Goal: Transaction & Acquisition: Purchase product/service

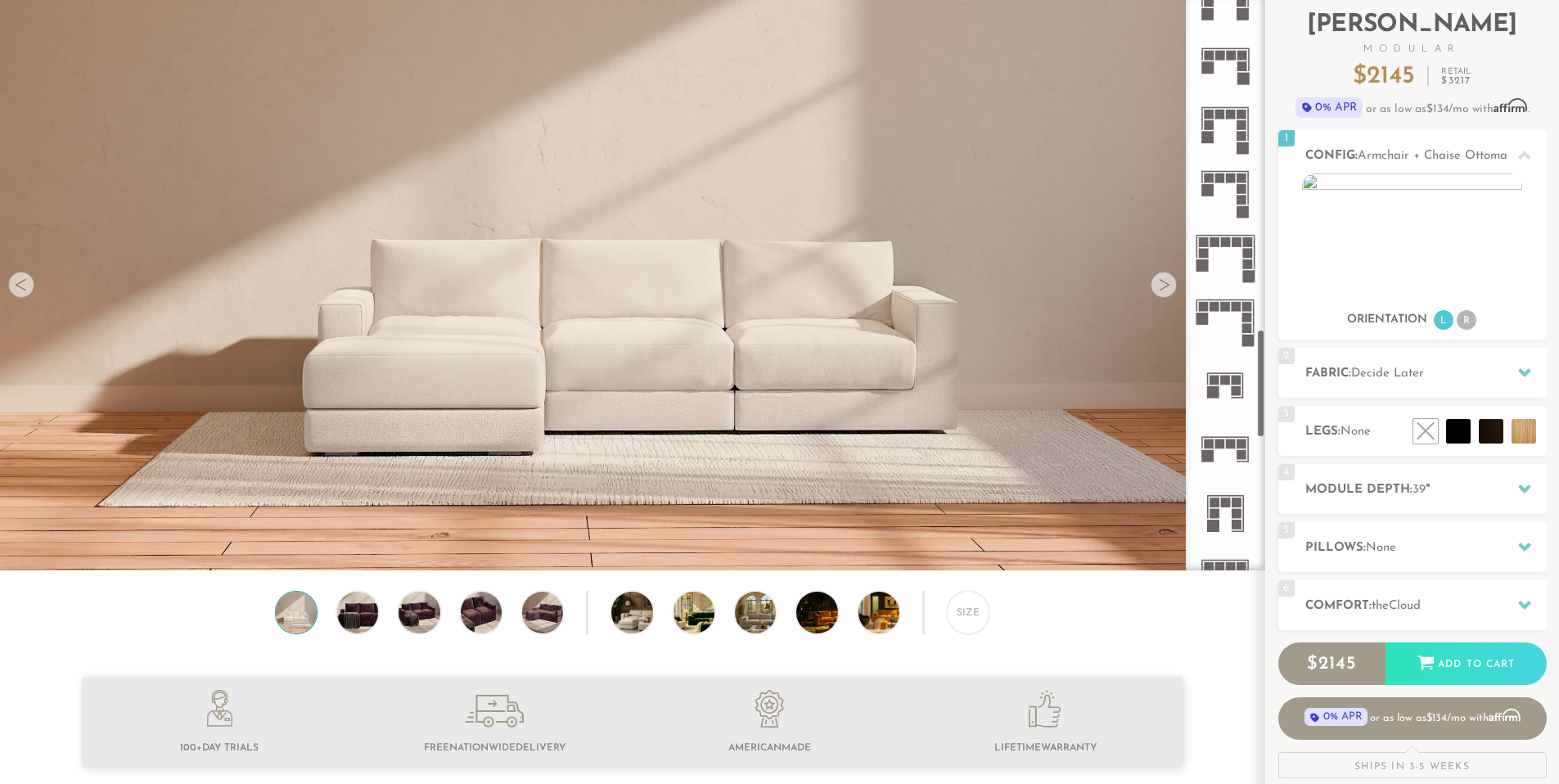
scroll to position [1729, 0]
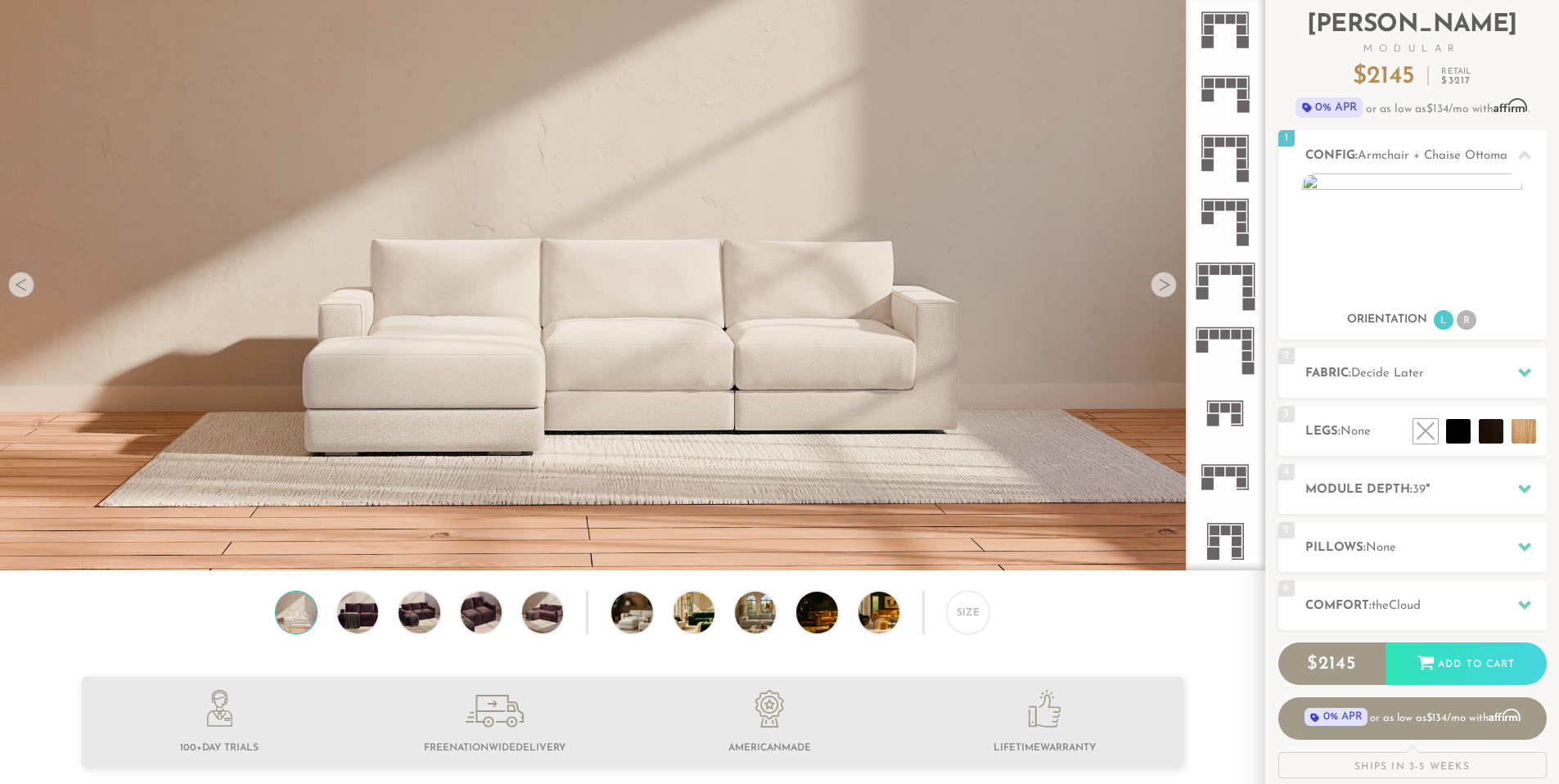
click at [1242, 274] on icon at bounding box center [1226, 285] width 64 height 64
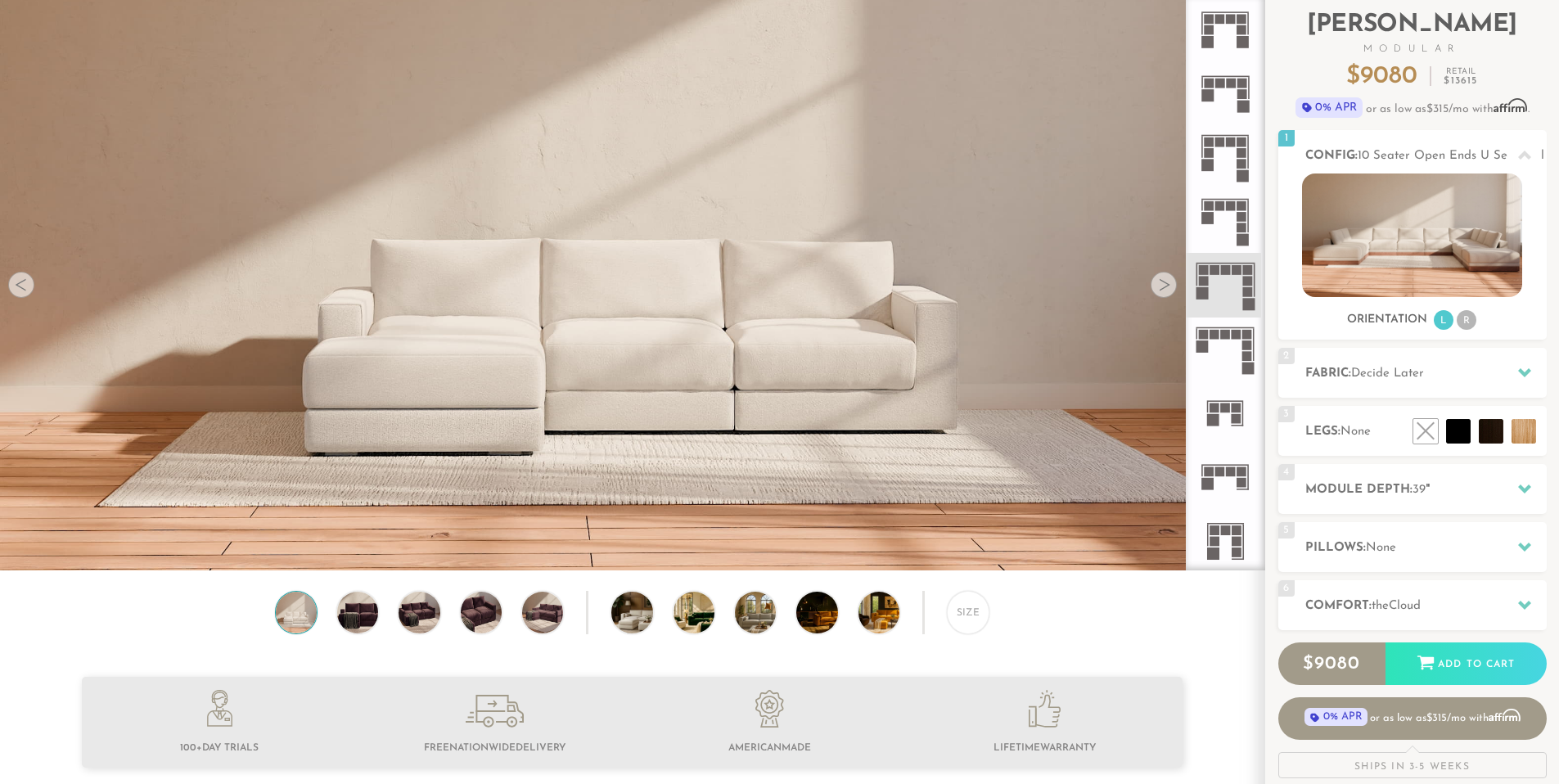
click at [1233, 214] on icon at bounding box center [1226, 221] width 64 height 64
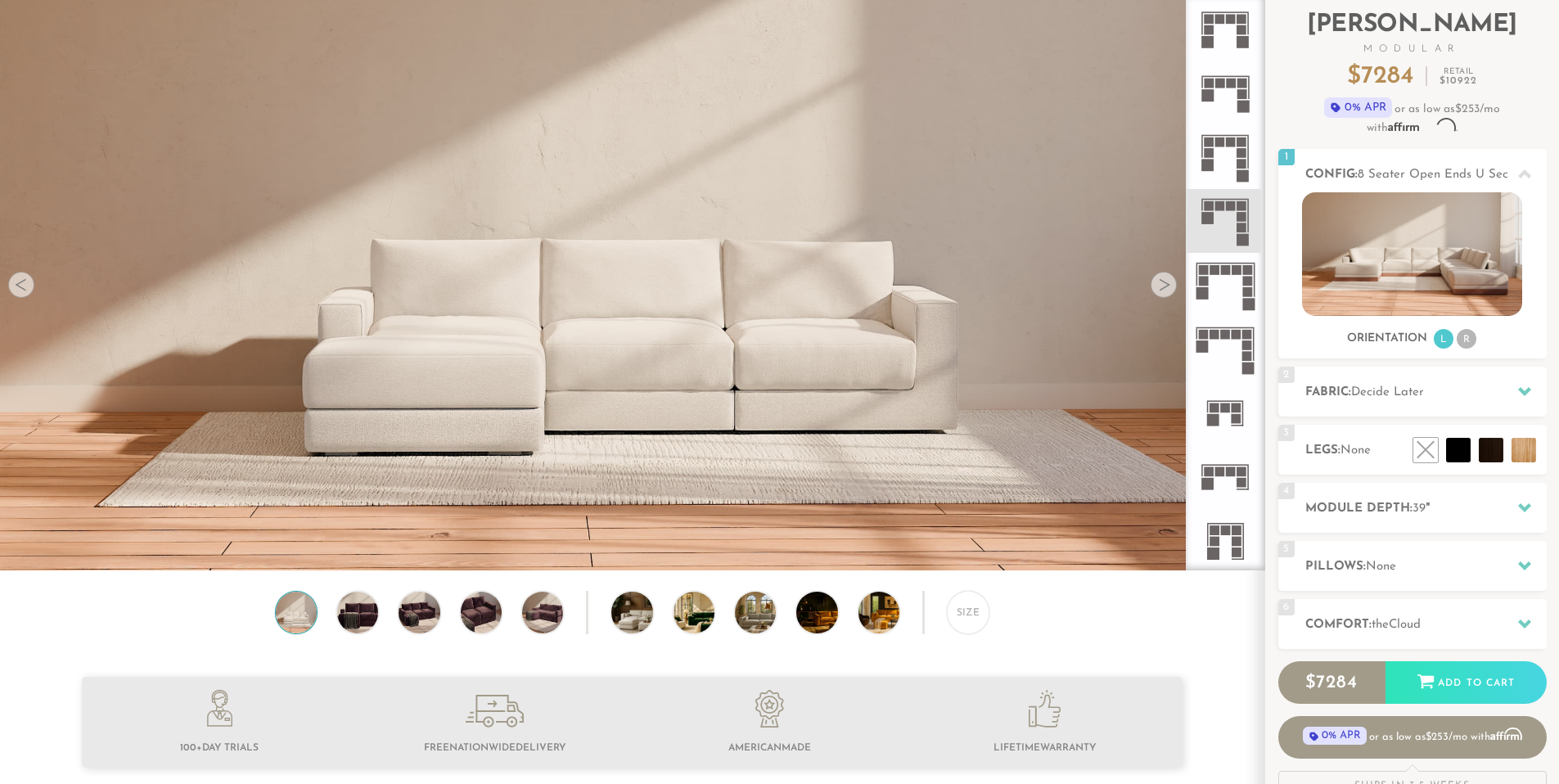
click at [1239, 156] on rect at bounding box center [1243, 153] width 10 height 10
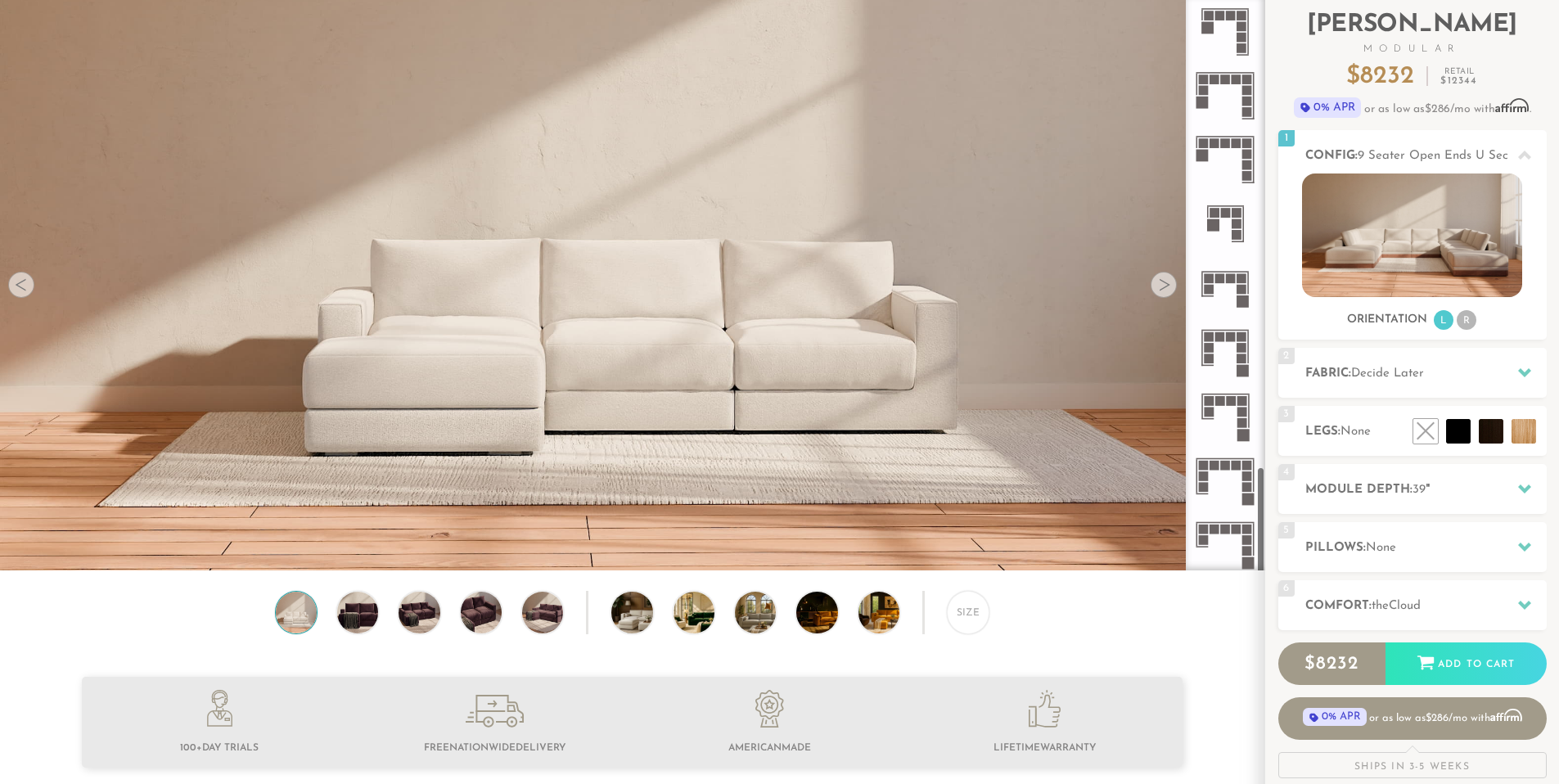
scroll to position [19154, 1547]
click at [1395, 373] on span "Decide Later" at bounding box center [1388, 373] width 73 height 12
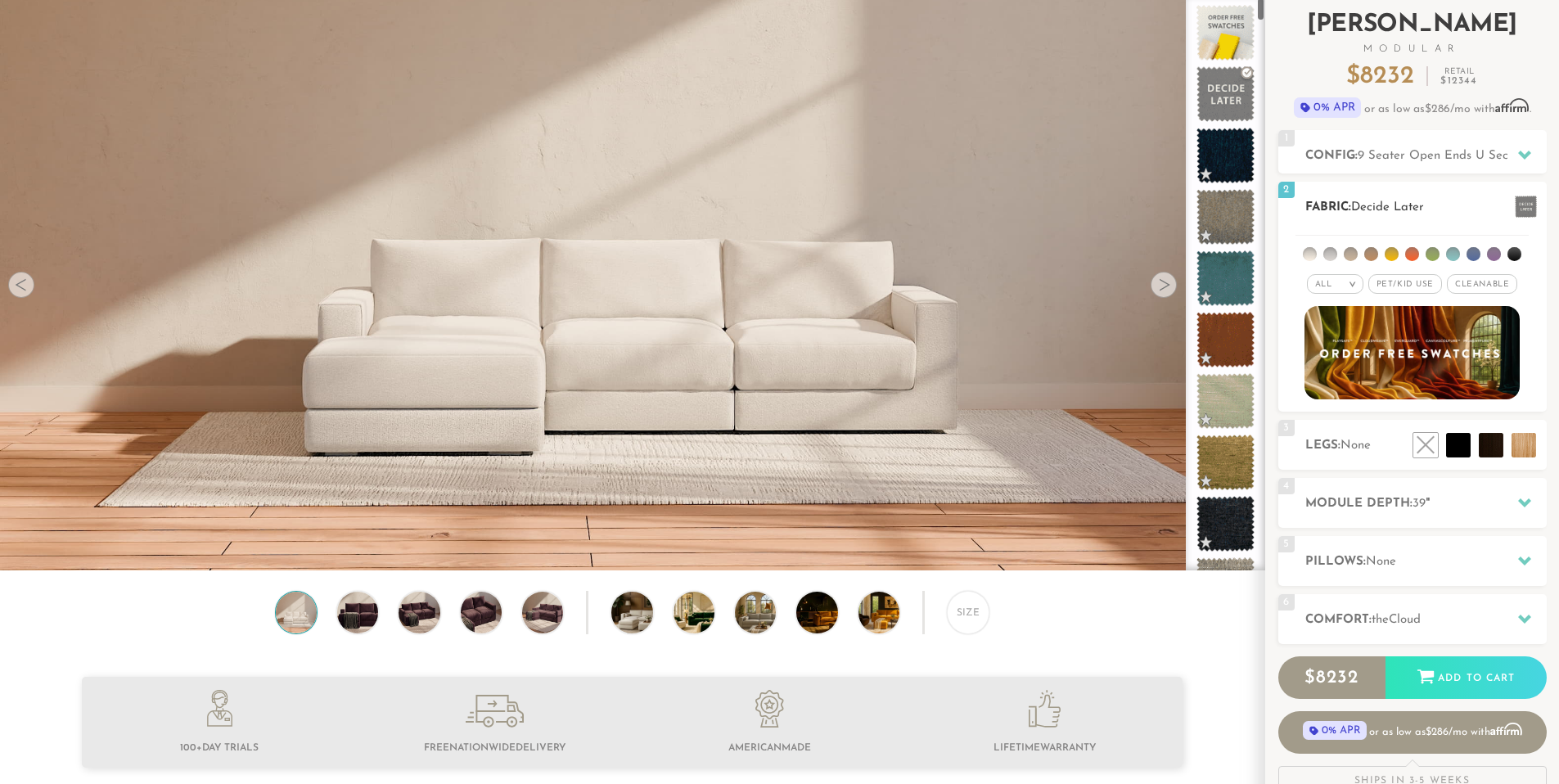
click at [1326, 278] on div "All >" at bounding box center [1335, 284] width 57 height 20
click at [1337, 330] on li "Tier" at bounding box center [1335, 328] width 57 height 23
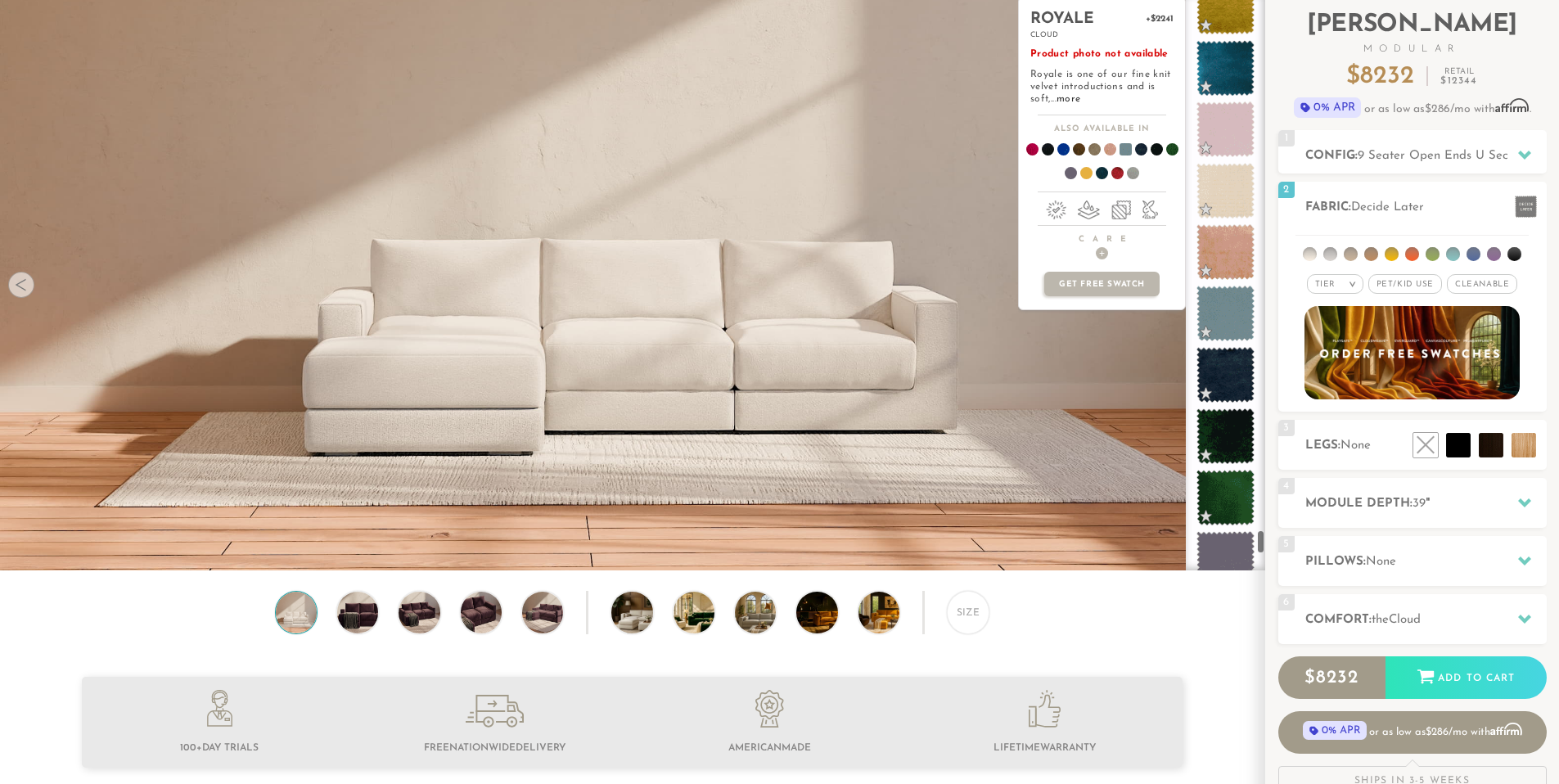
scroll to position [12479, 0]
click at [1229, 341] on span at bounding box center [1226, 313] width 73 height 70
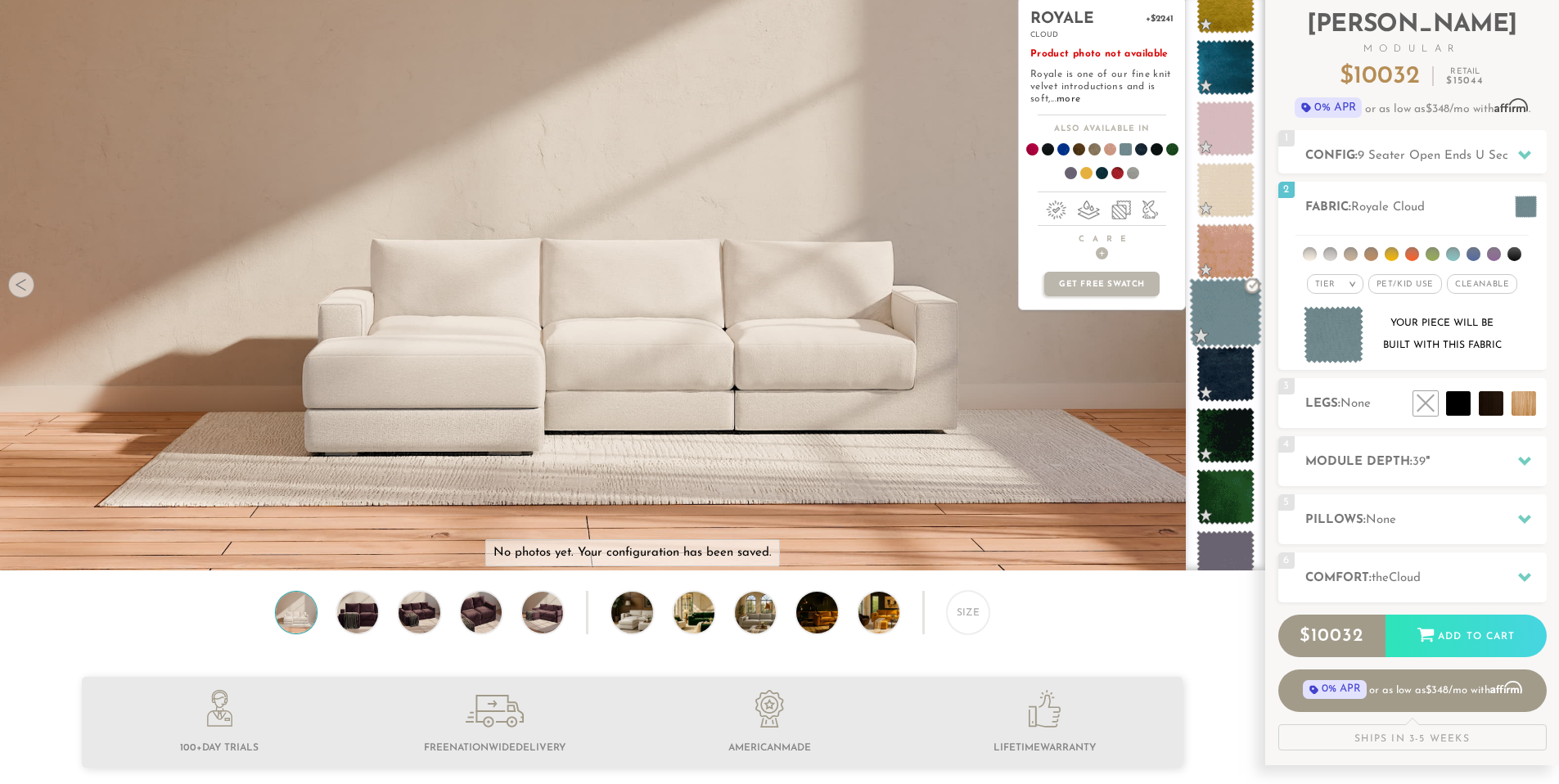
click at [1231, 325] on span at bounding box center [1226, 313] width 73 height 70
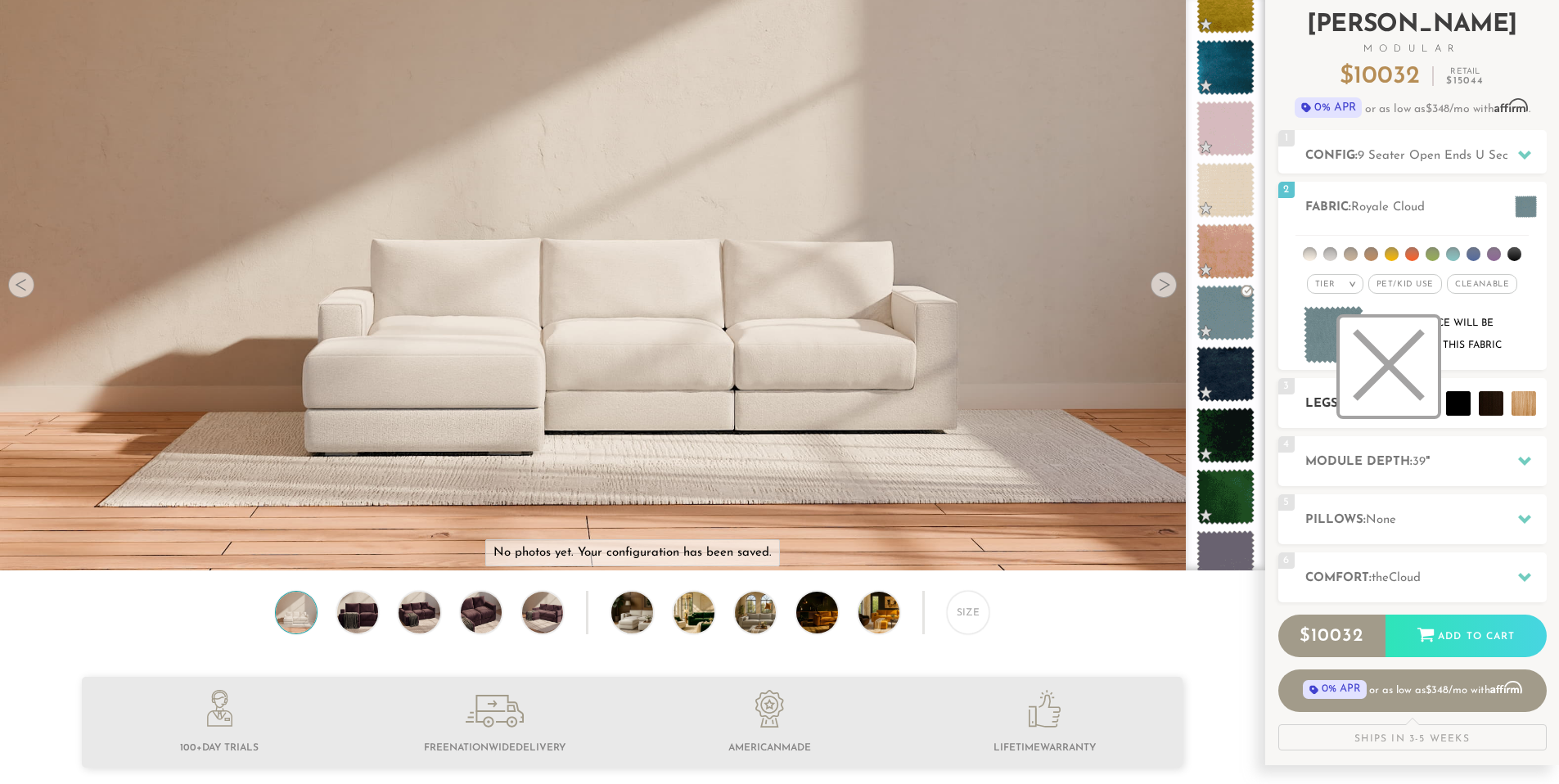
click at [1417, 397] on li at bounding box center [1389, 366] width 98 height 98
click at [1391, 565] on div "6 Comfort: the Cloud soft" at bounding box center [1412, 577] width 268 height 50
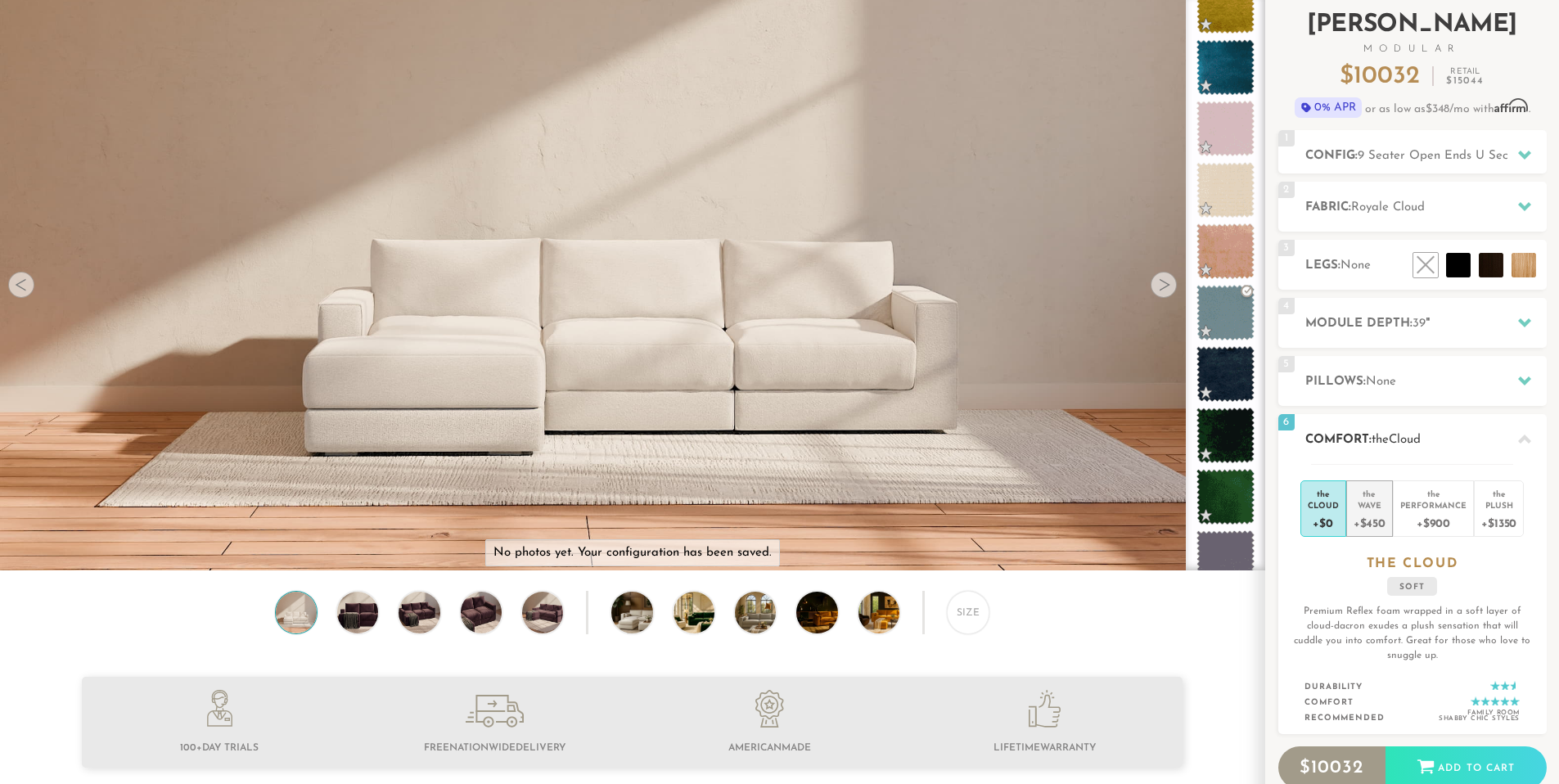
click at [1366, 506] on div "Wave" at bounding box center [1370, 505] width 32 height 12
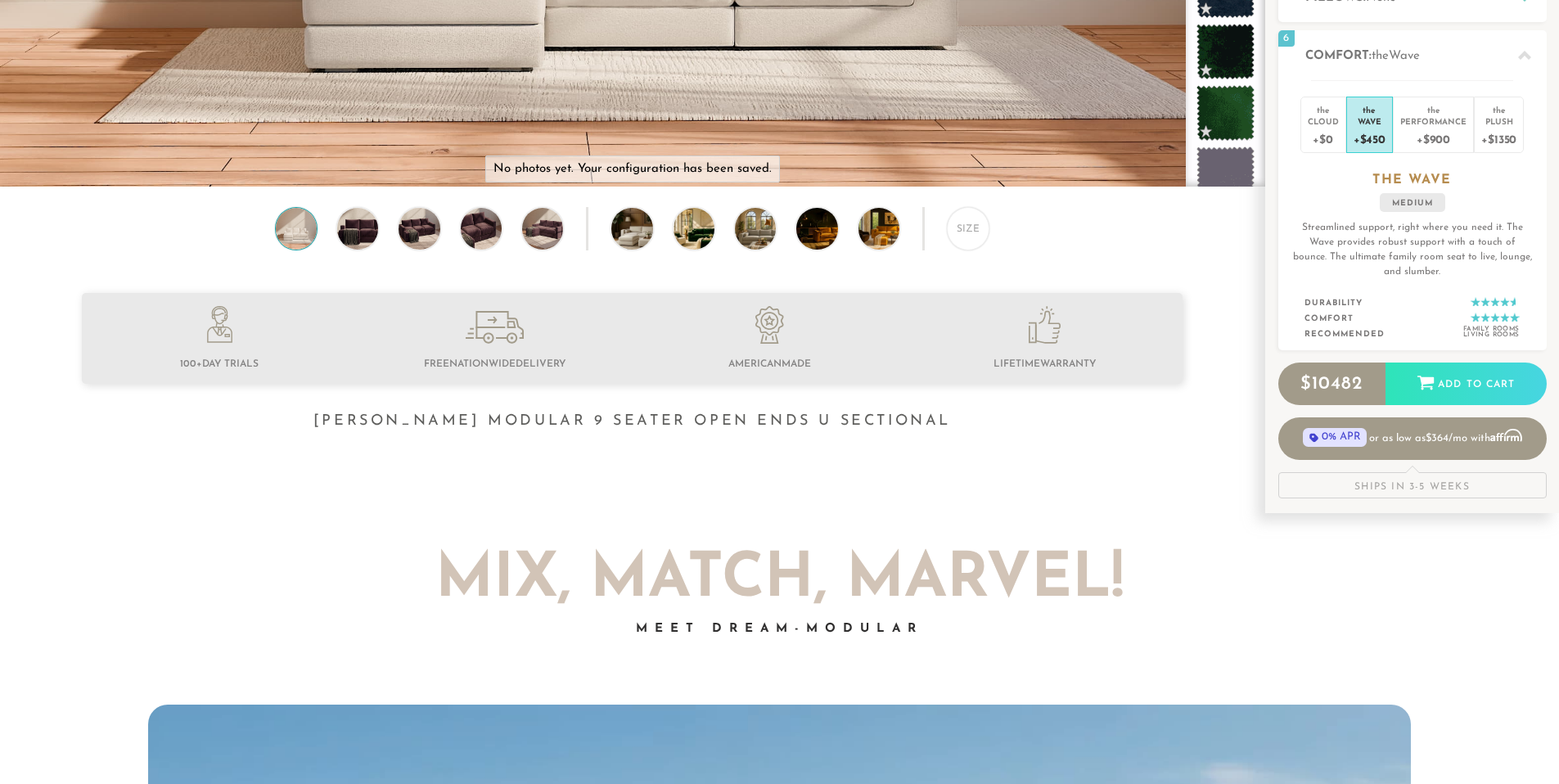
scroll to position [489, 0]
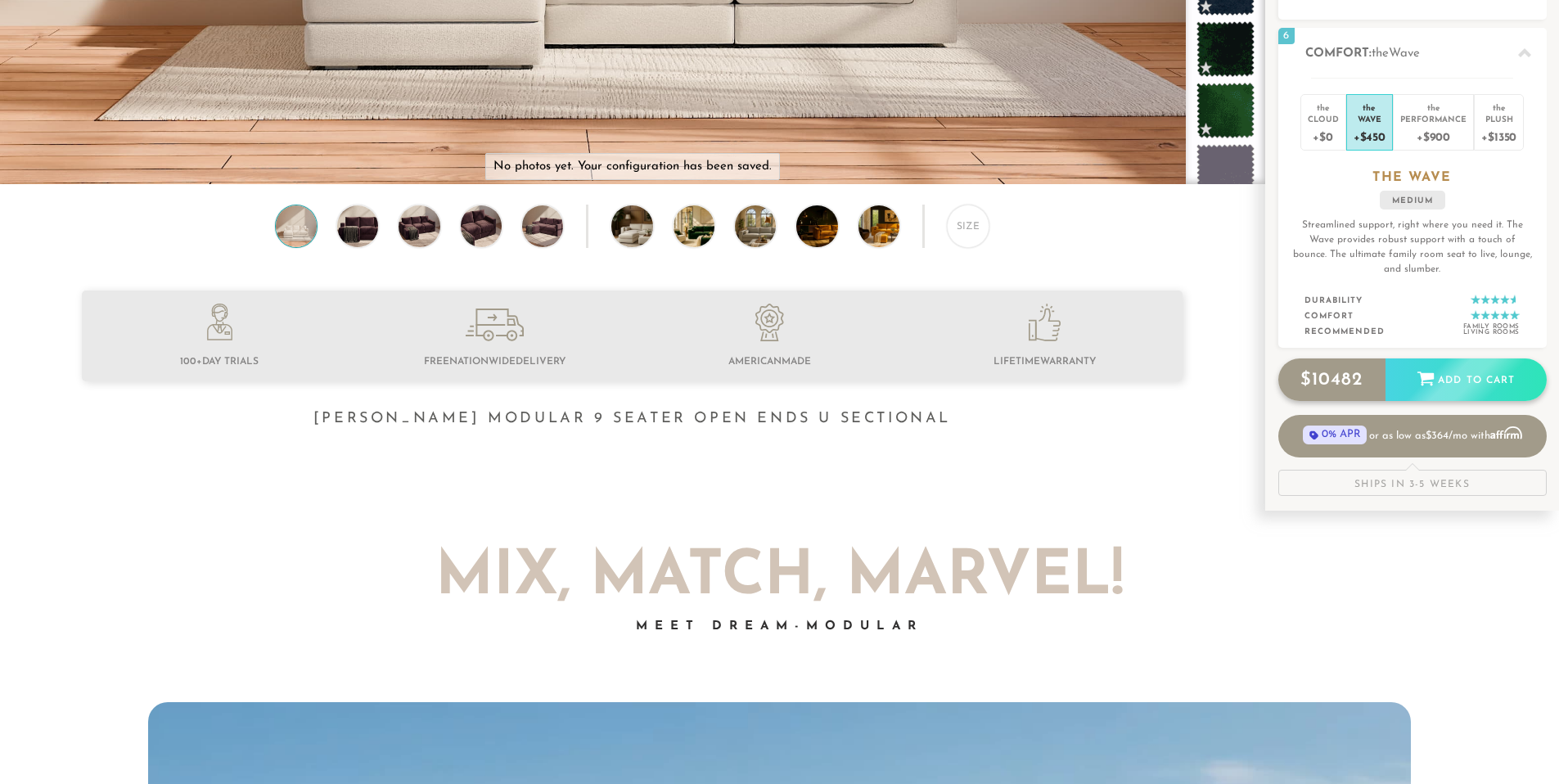
click at [1489, 371] on div "Add to Cart" at bounding box center [1467, 381] width 161 height 44
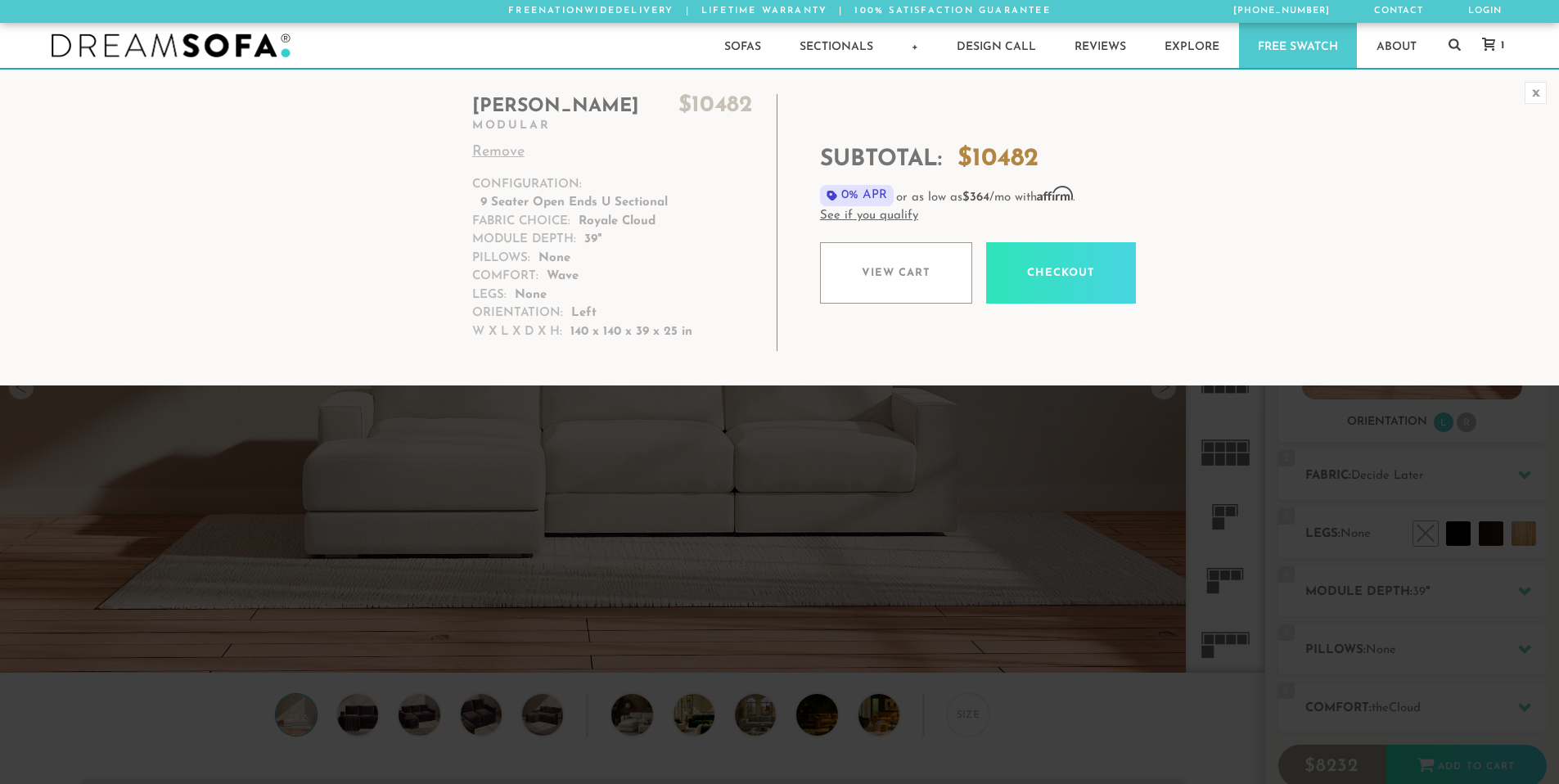
scroll to position [19154, 1547]
